Goal: Information Seeking & Learning: Learn about a topic

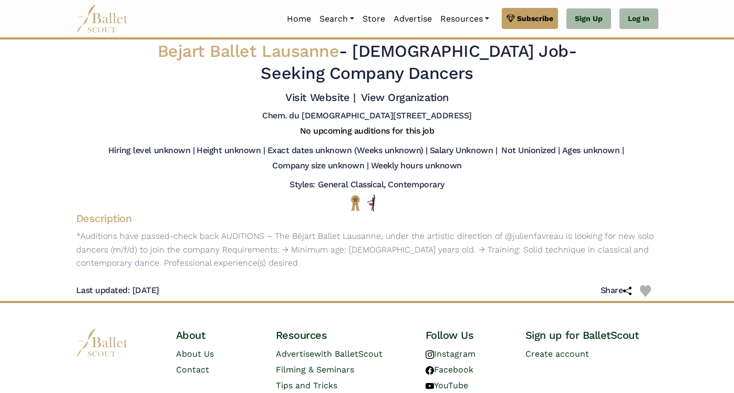
scroll to position [4, 0]
drag, startPoint x: 452, startPoint y: 214, endPoint x: 507, endPoint y: 214, distance: 55.7
click at [506, 229] on p "*Auditions have passed-check back AUDITIONS – The Béjart Ballet Lausanne, under…" at bounding box center [367, 249] width 599 height 40
click at [462, 229] on p "*Auditions have passed-check back AUDITIONS – The Béjart Ballet Lausanne, under…" at bounding box center [367, 249] width 599 height 40
drag, startPoint x: 452, startPoint y: 214, endPoint x: 501, endPoint y: 218, distance: 50.0
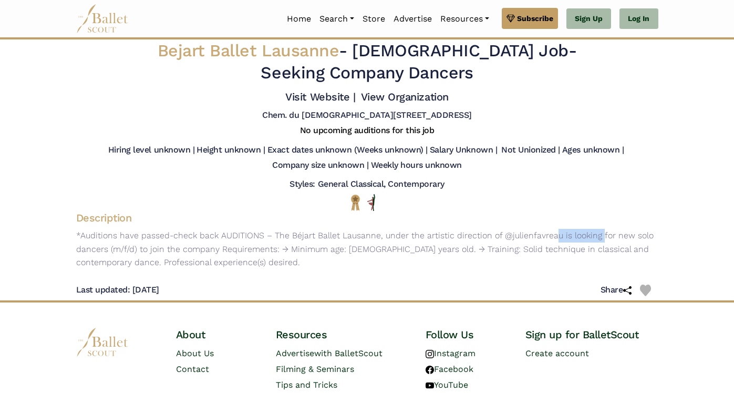
click at [501, 229] on p "*Auditions have passed-check back AUDITIONS – The Béjart Ballet Lausanne, under…" at bounding box center [367, 249] width 599 height 40
drag, startPoint x: 507, startPoint y: 216, endPoint x: 449, endPoint y: 213, distance: 57.9
click at [449, 229] on p "*Auditions have passed-check back AUDITIONS – The Béjart Ballet Lausanne, under…" at bounding box center [367, 249] width 599 height 40
